Goal: Information Seeking & Learning: Find specific fact

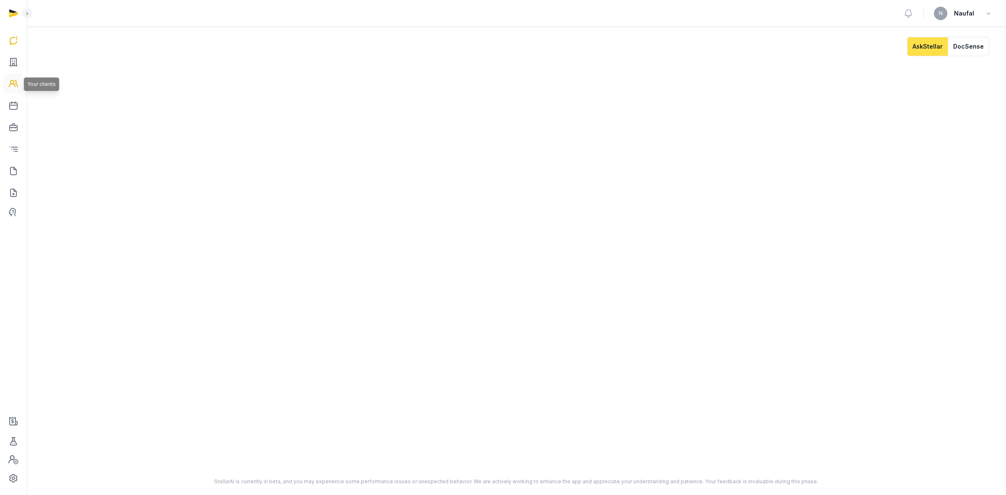
click at [12, 85] on icon at bounding box center [13, 83] width 10 height 13
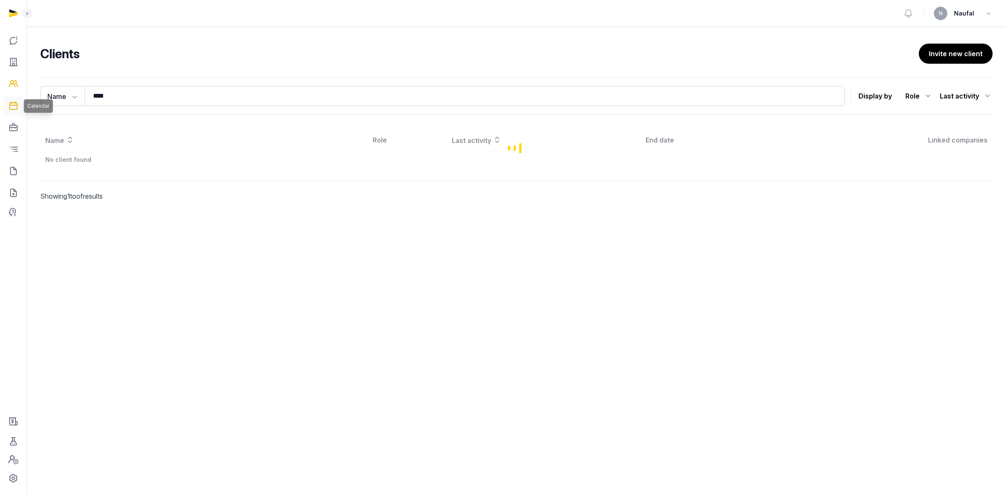
click at [15, 104] on icon at bounding box center [13, 105] width 10 height 13
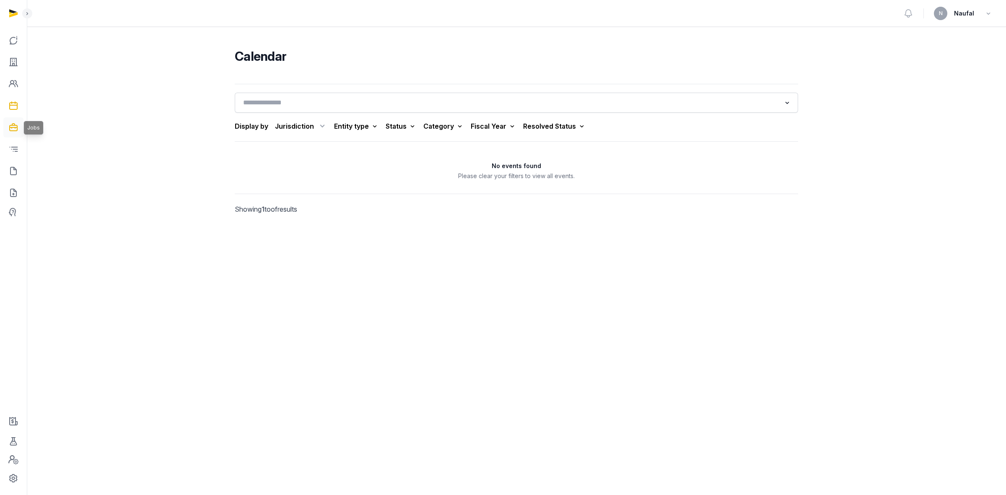
click at [16, 121] on icon at bounding box center [13, 127] width 10 height 13
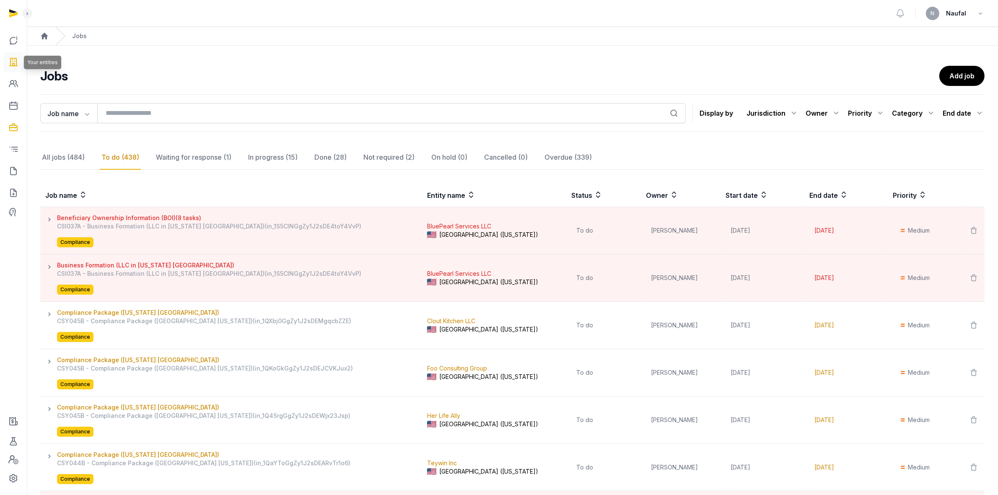
click at [11, 64] on icon at bounding box center [13, 61] width 10 height 13
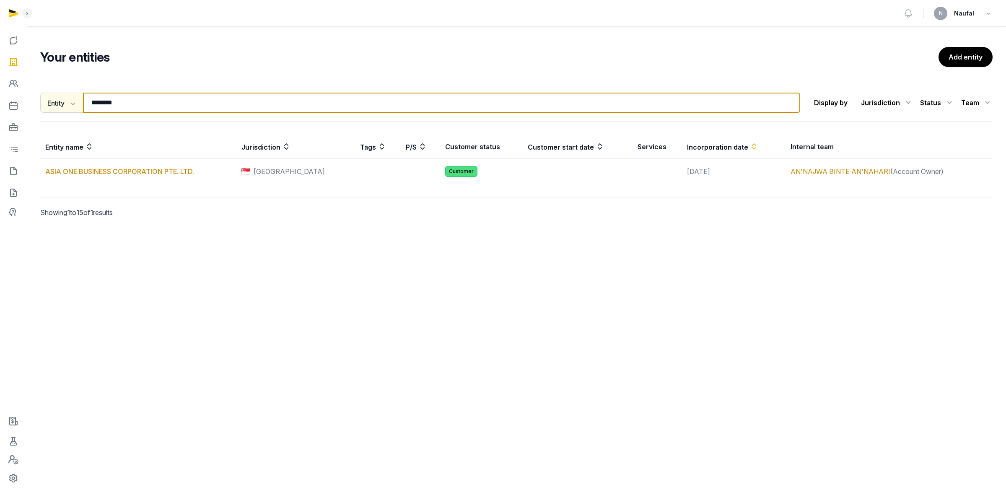
drag, startPoint x: 126, startPoint y: 101, endPoint x: 82, endPoint y: 103, distance: 43.6
click at [82, 103] on div "Entity Entity People Tags Services ******** Search" at bounding box center [420, 103] width 760 height 20
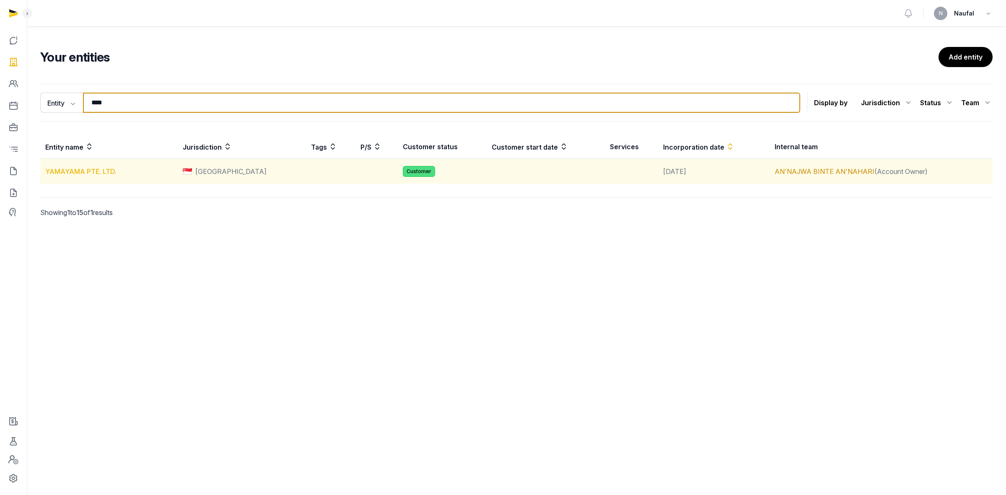
type input "****"
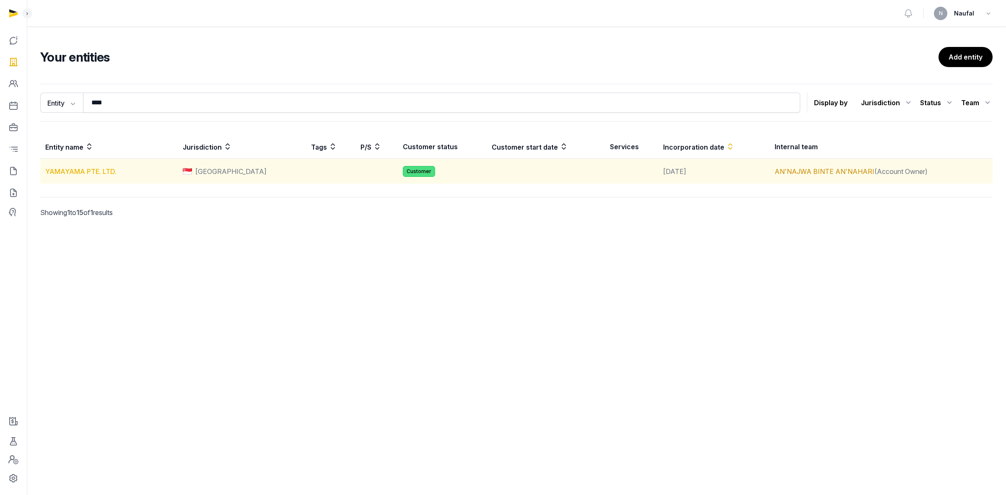
click at [101, 168] on link "YAMAYAMA PTE. LTD." at bounding box center [80, 171] width 71 height 8
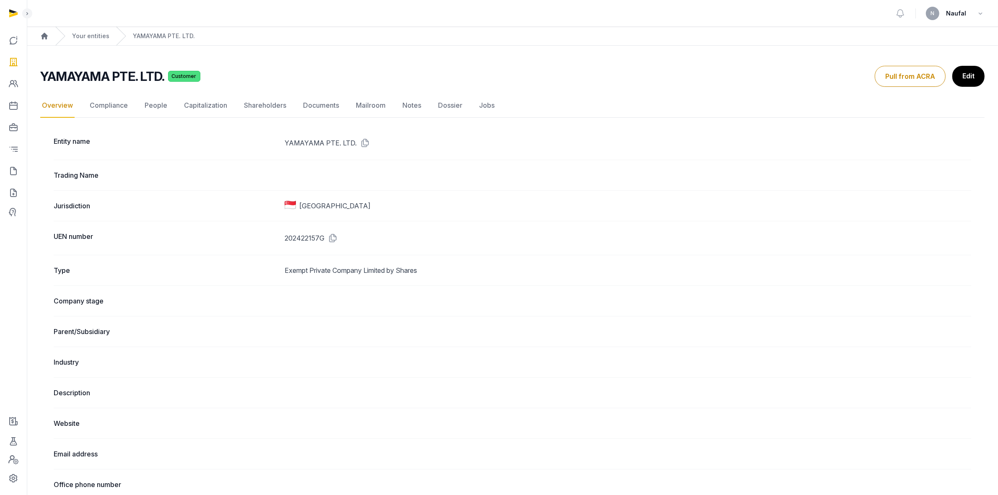
click at [309, 109] on link "Documents" at bounding box center [320, 105] width 39 height 24
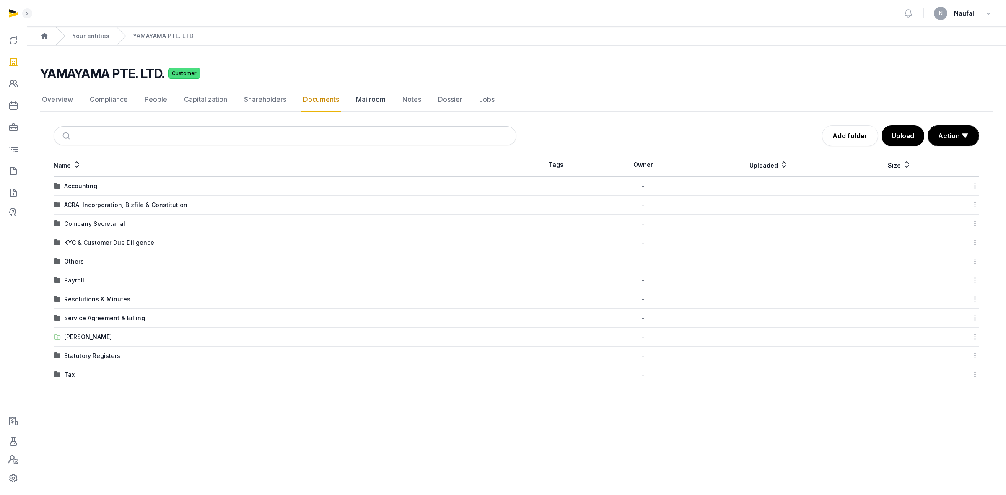
click at [368, 106] on link "Mailroom" at bounding box center [370, 100] width 33 height 24
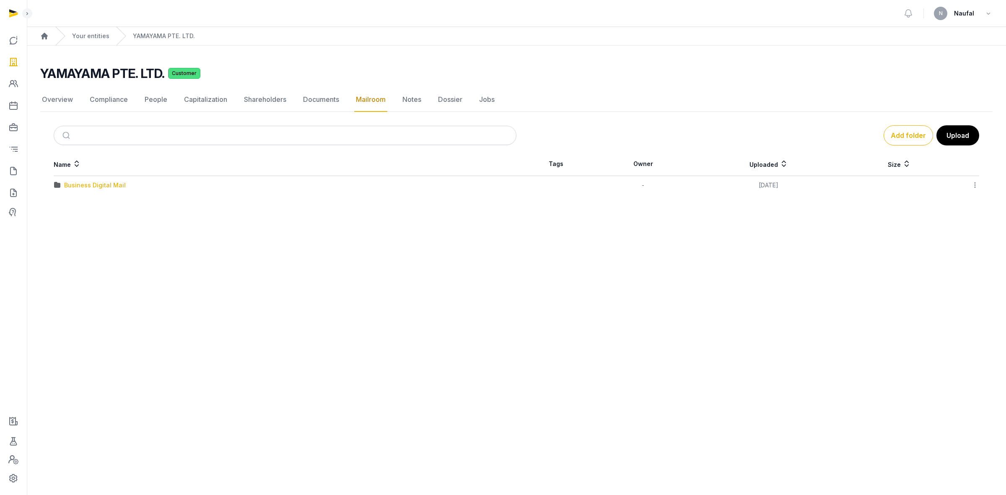
click at [103, 187] on div "Business Digital Mail" at bounding box center [95, 185] width 62 height 8
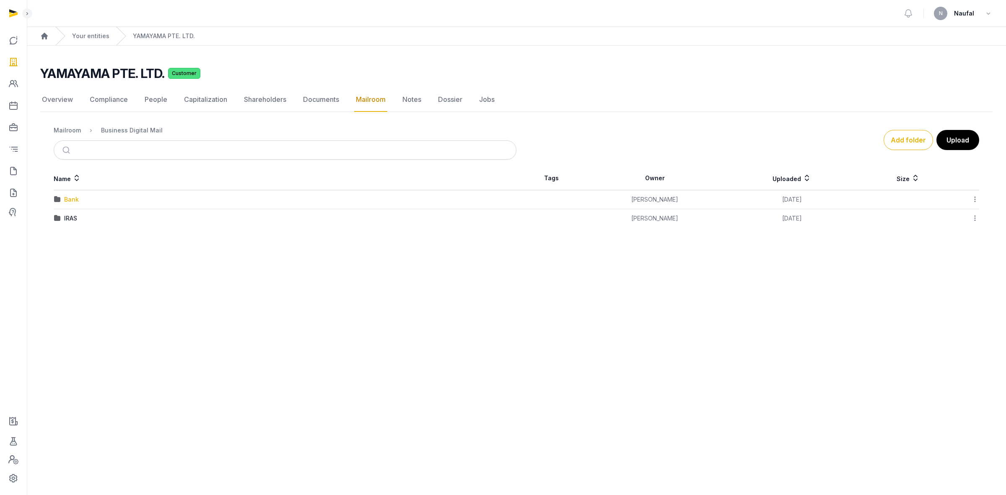
click at [73, 196] on div "Bank" at bounding box center [71, 199] width 15 height 8
click at [80, 200] on div "OCBC" at bounding box center [72, 199] width 17 height 8
click at [70, 221] on div "2025" at bounding box center [71, 218] width 15 height 8
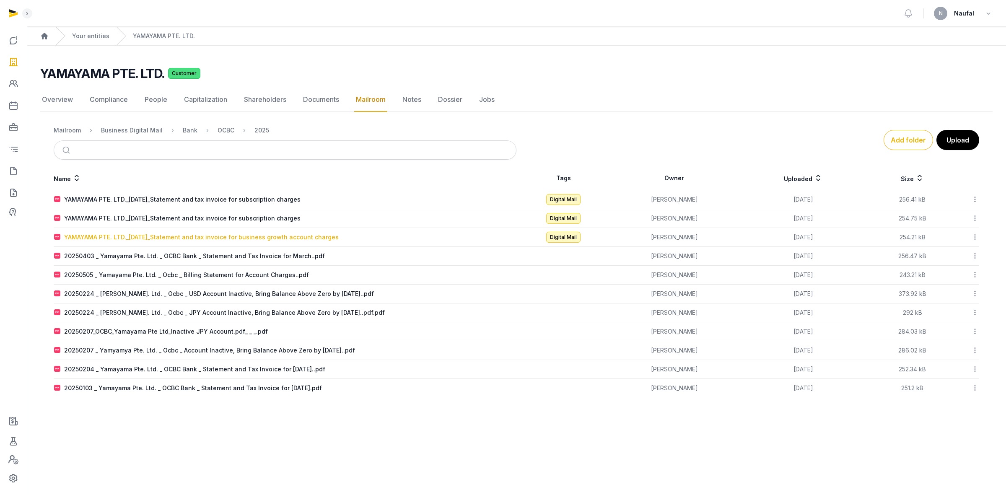
click at [259, 237] on div "YAMAYAMA PTE. LTD._[DATE]_Statement and tax invoice for business growth account…" at bounding box center [201, 237] width 275 height 8
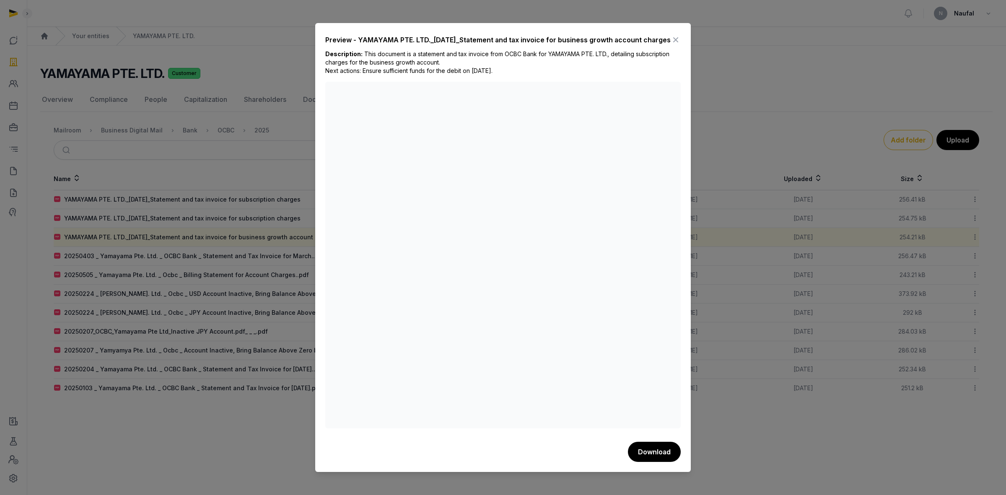
click at [677, 38] on icon at bounding box center [676, 39] width 10 height 13
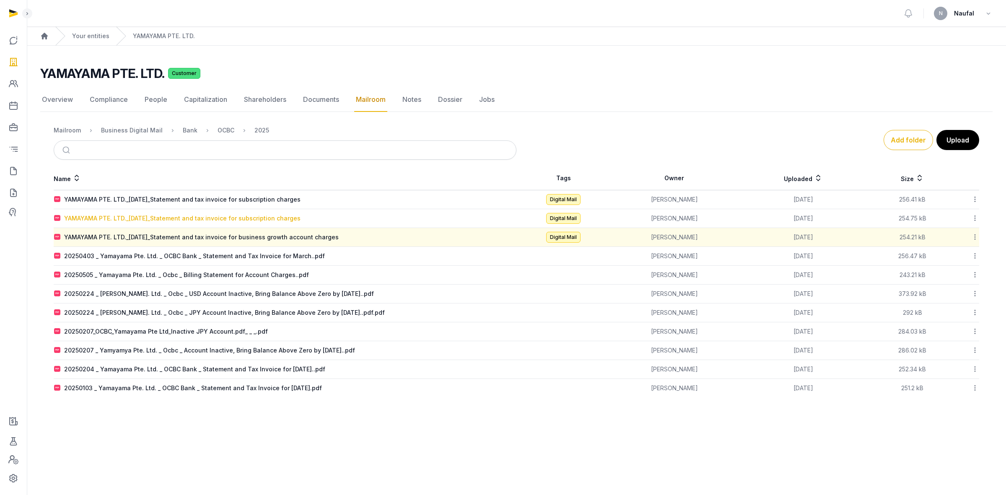
click at [272, 220] on div "YAMAYAMA PTE. LTD._[DATE]_Statement and tax invoice for subscription charges" at bounding box center [182, 218] width 236 height 8
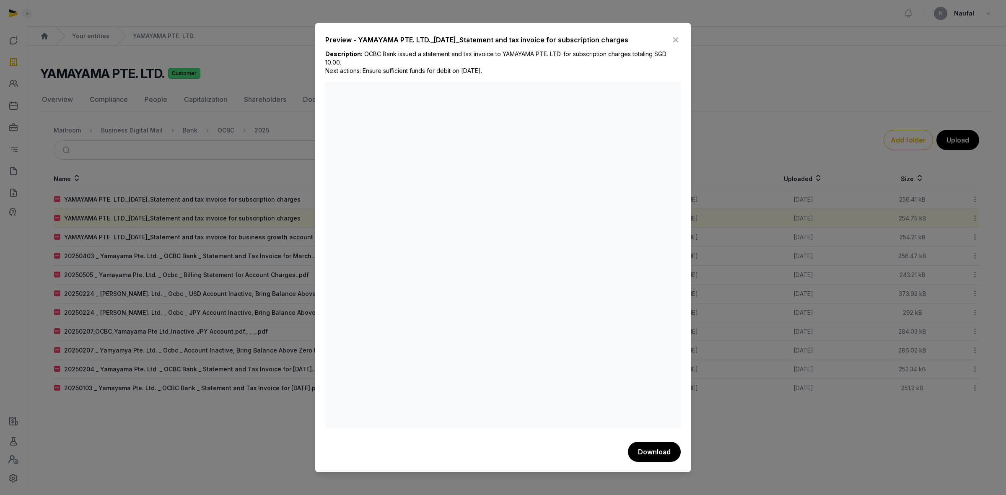
click at [675, 38] on icon at bounding box center [676, 39] width 10 height 13
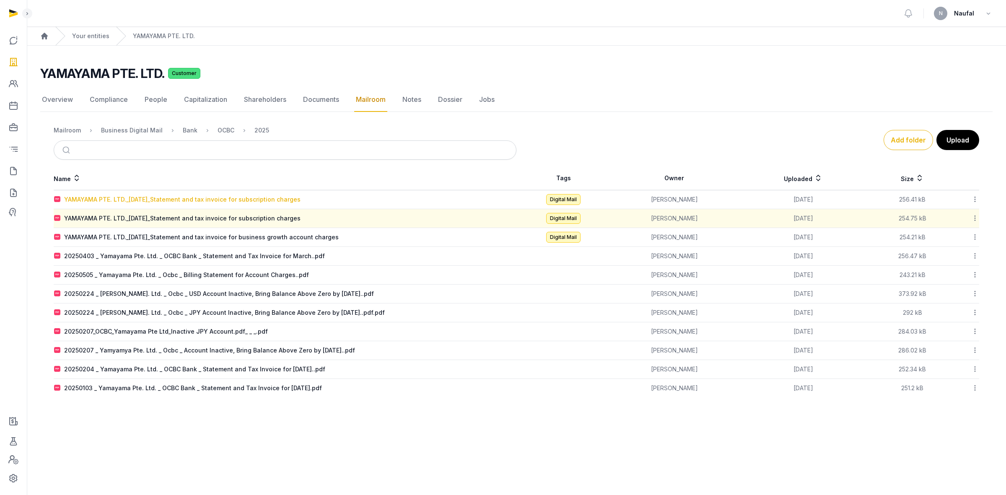
click at [273, 198] on div "YAMAYAMA PTE. LTD._[DATE]_Statement and tax invoice for subscription charges" at bounding box center [182, 199] width 236 height 8
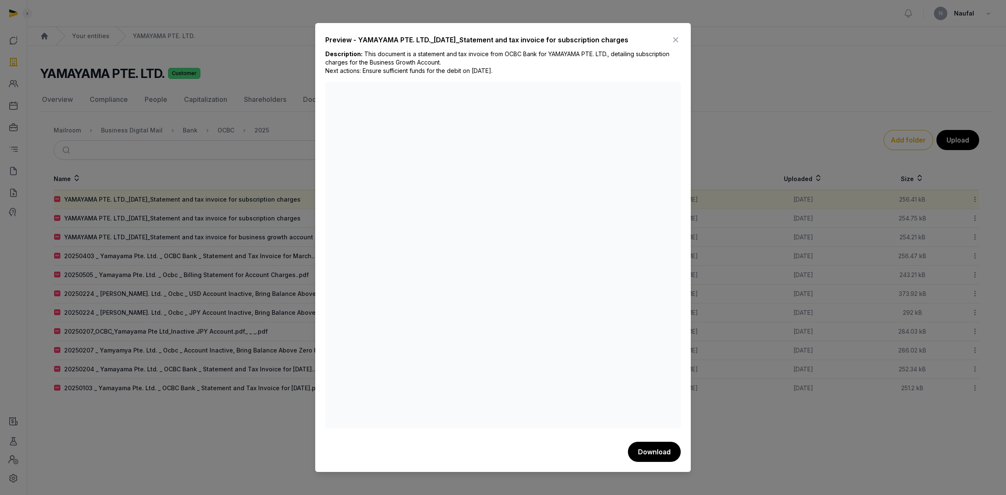
click at [672, 41] on icon at bounding box center [676, 39] width 10 height 13
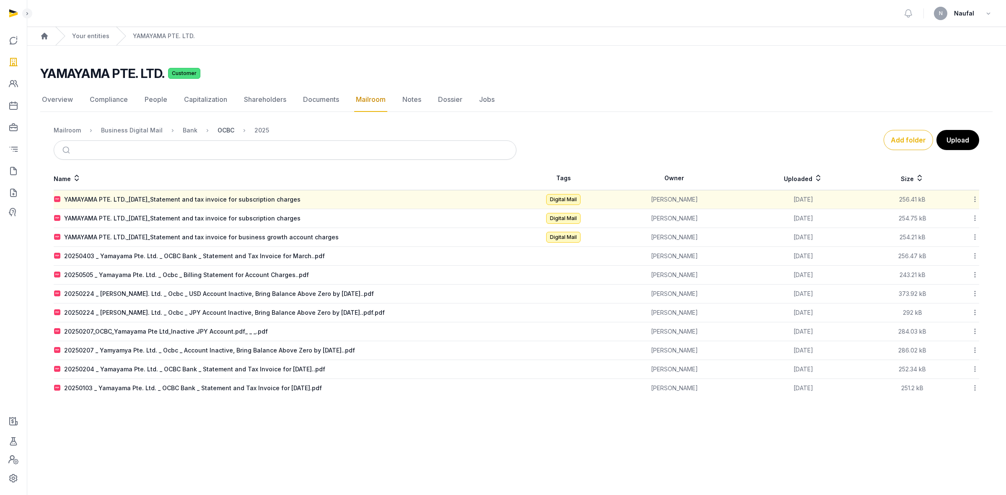
click at [224, 132] on div "OCBC" at bounding box center [226, 130] width 17 height 8
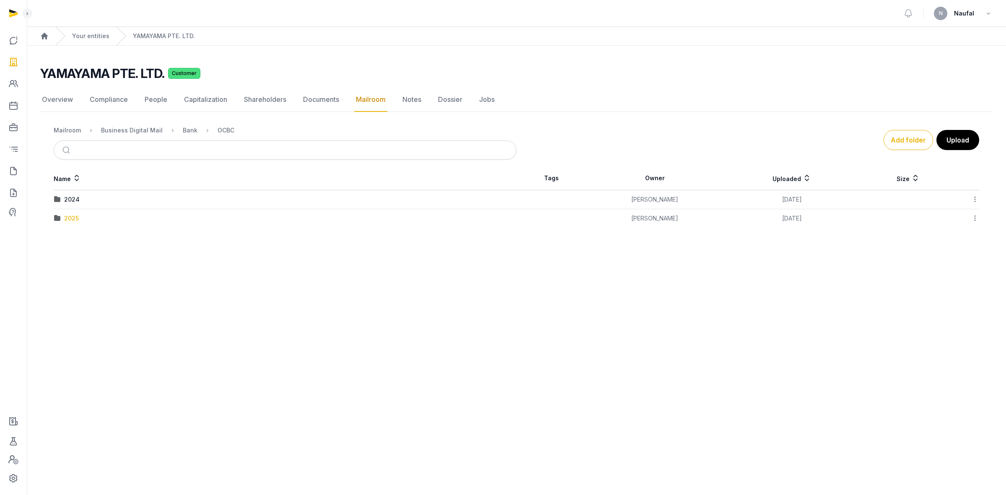
click at [71, 218] on div "2025" at bounding box center [71, 218] width 15 height 8
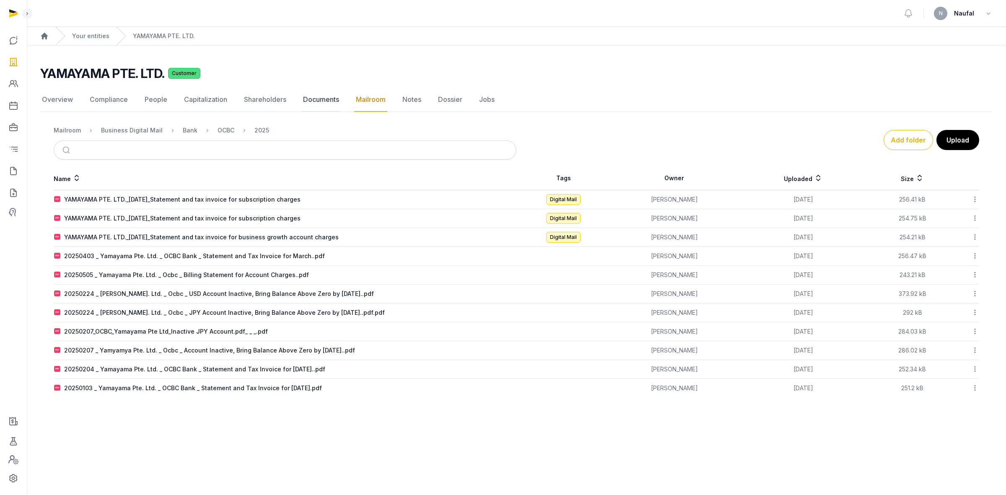
click at [319, 101] on link "Documents" at bounding box center [320, 100] width 39 height 24
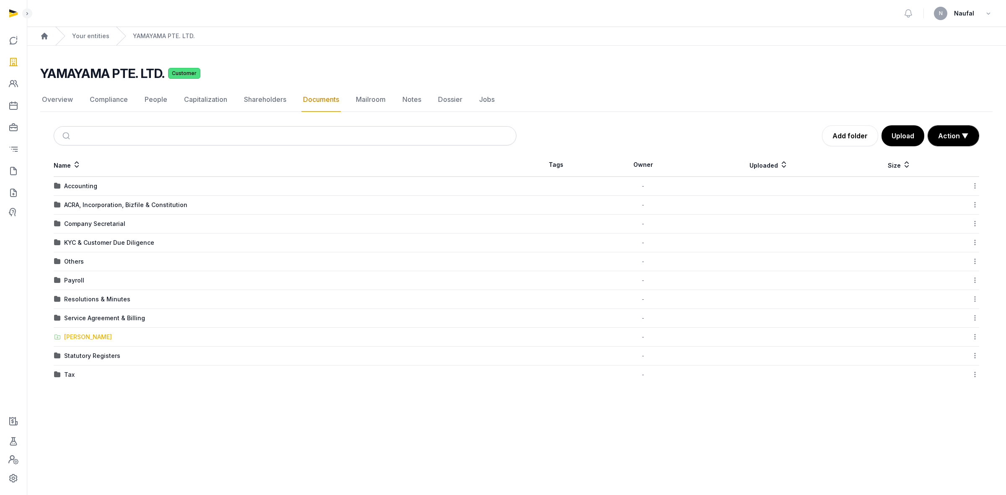
click at [85, 341] on div "[PERSON_NAME]" at bounding box center [88, 337] width 48 height 8
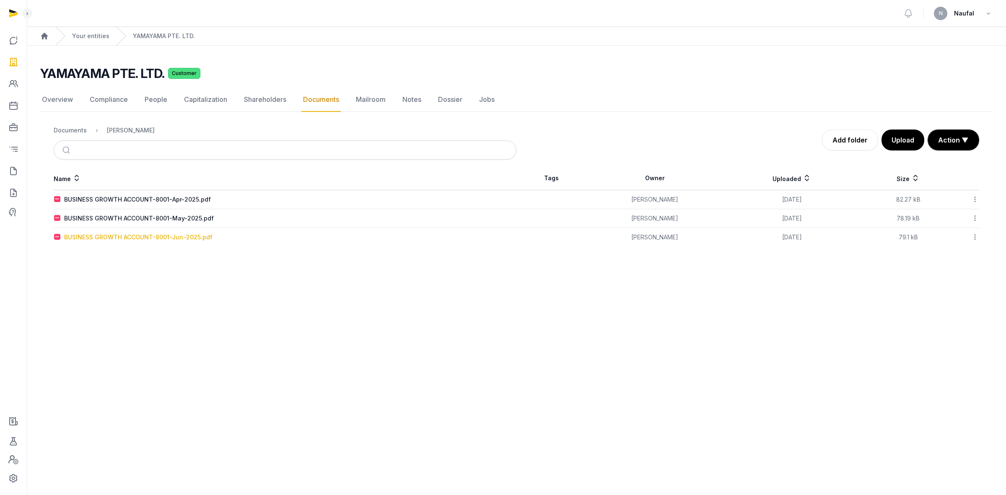
click at [196, 238] on div "BUSINESS GROWTH ACCOUNT-8001-Jun-2025.pdf" at bounding box center [138, 237] width 148 height 8
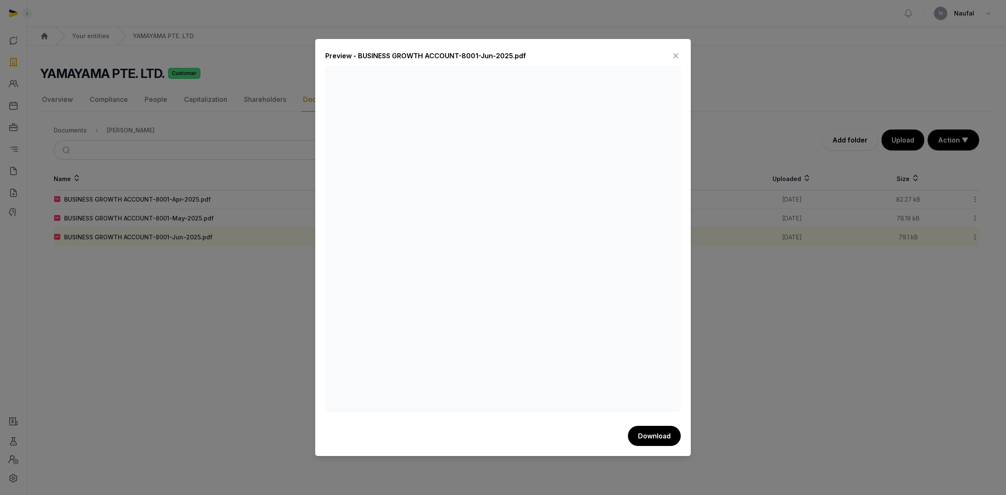
click at [672, 53] on icon at bounding box center [676, 55] width 10 height 13
